Goal: Task Accomplishment & Management: Manage account settings

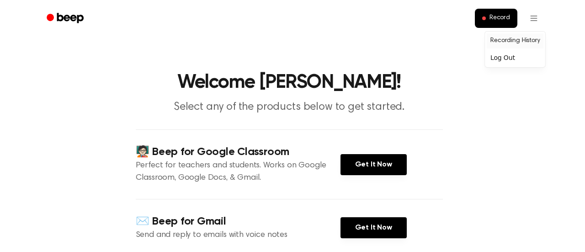
click at [513, 39] on link "Recording History" at bounding box center [514, 40] width 57 height 15
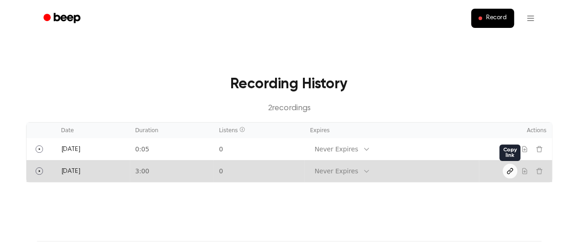
click at [509, 171] on icon "Copy link" at bounding box center [509, 170] width 5 height 5
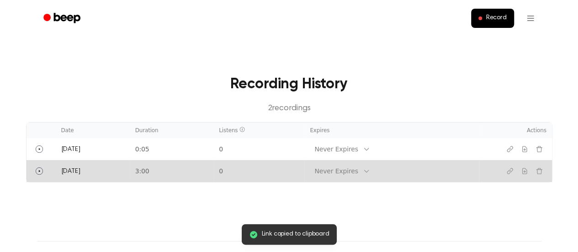
click at [136, 172] on td "3:00" at bounding box center [172, 171] width 84 height 22
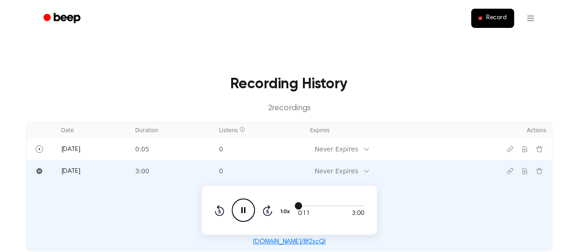
click at [350, 203] on div at bounding box center [331, 204] width 66 height 7
click at [243, 215] on icon "Pause Audio" at bounding box center [243, 209] width 23 height 23
click at [491, 95] on h3 "Recording History" at bounding box center [289, 84] width 497 height 22
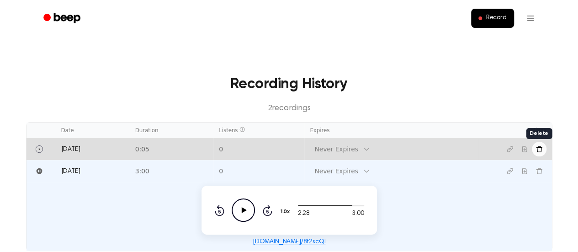
click at [543, 150] on button "Delete recording" at bounding box center [539, 149] width 15 height 15
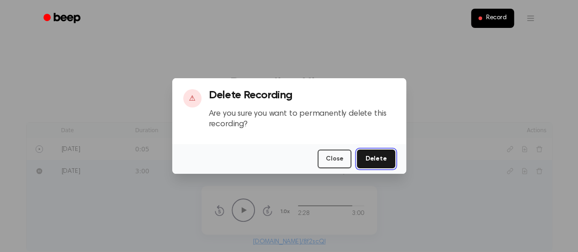
click at [383, 157] on button "Delete" at bounding box center [376, 158] width 38 height 19
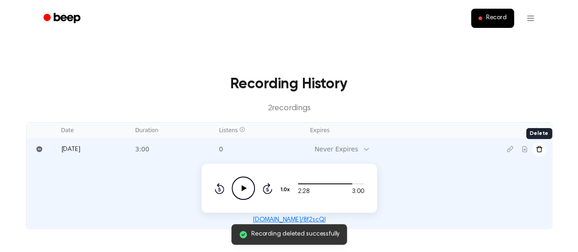
click at [541, 148] on icon "Delete recording" at bounding box center [538, 148] width 7 height 7
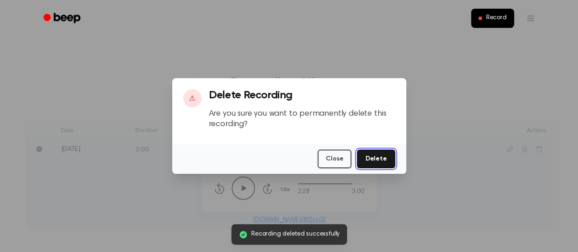
click at [388, 155] on button "Delete" at bounding box center [376, 158] width 38 height 19
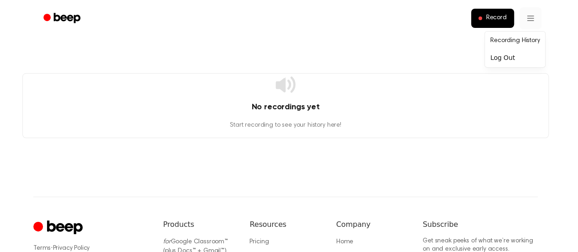
click at [527, 16] on html "Record No recordings yet Start recording to see your history here! ⚠️ We are ex…" at bounding box center [289, 185] width 578 height 370
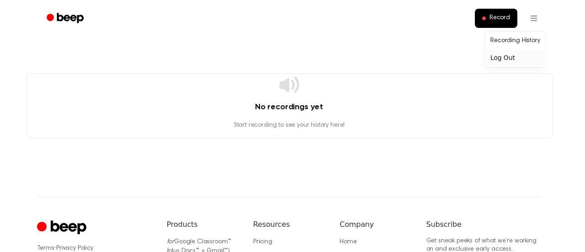
click at [503, 59] on div "Log Out" at bounding box center [514, 57] width 57 height 15
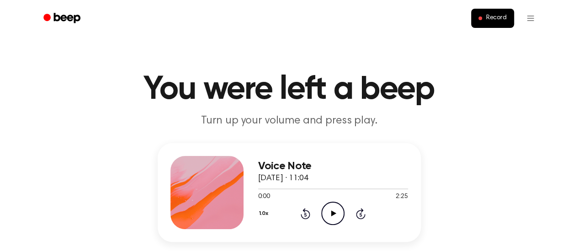
click at [337, 214] on icon "Play Audio" at bounding box center [332, 212] width 23 height 23
click at [337, 214] on icon "Pause Audio" at bounding box center [332, 212] width 23 height 23
